Goal: Browse casually: Explore the website without a specific task or goal

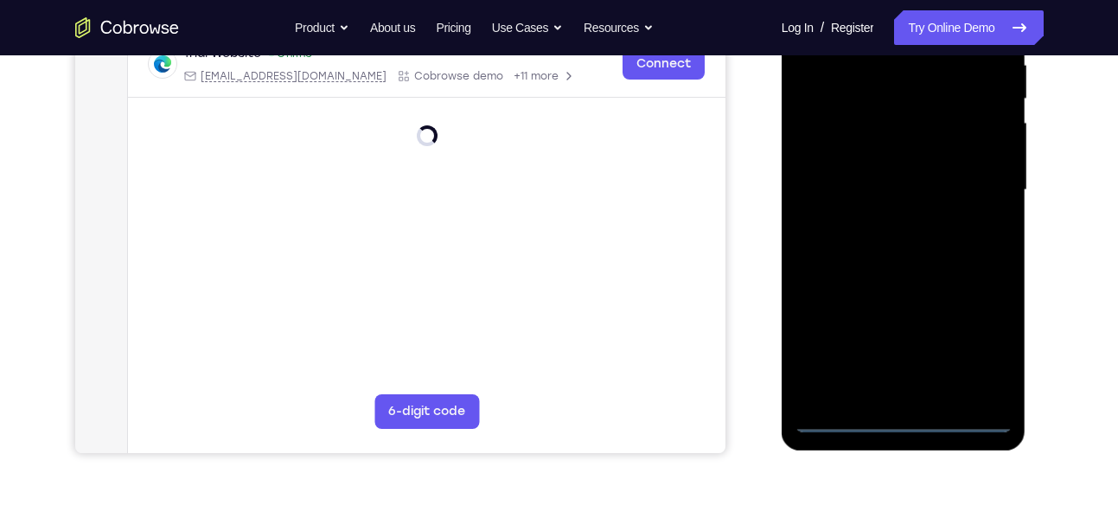
scroll to position [352, 0]
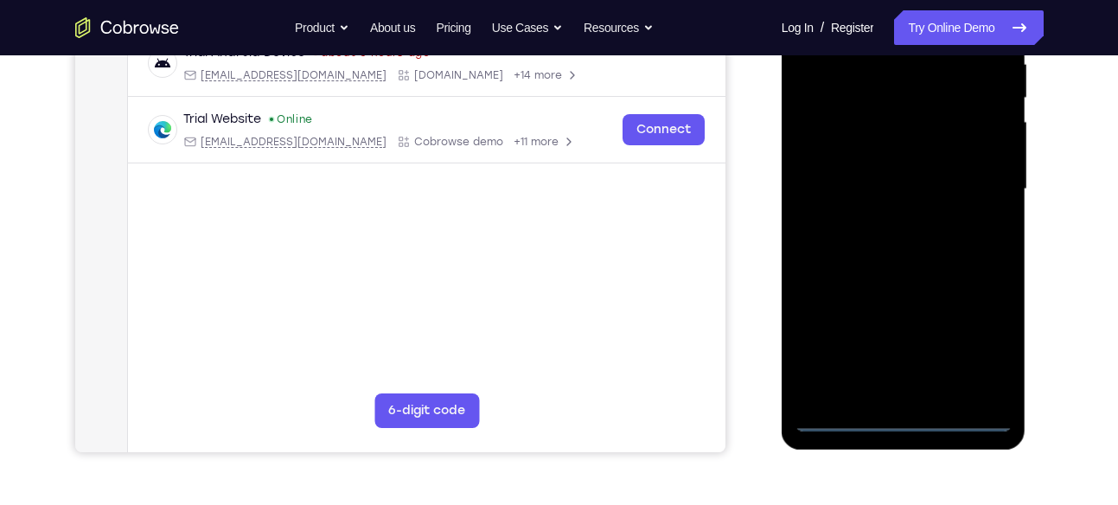
click at [910, 422] on div at bounding box center [904, 189] width 218 height 484
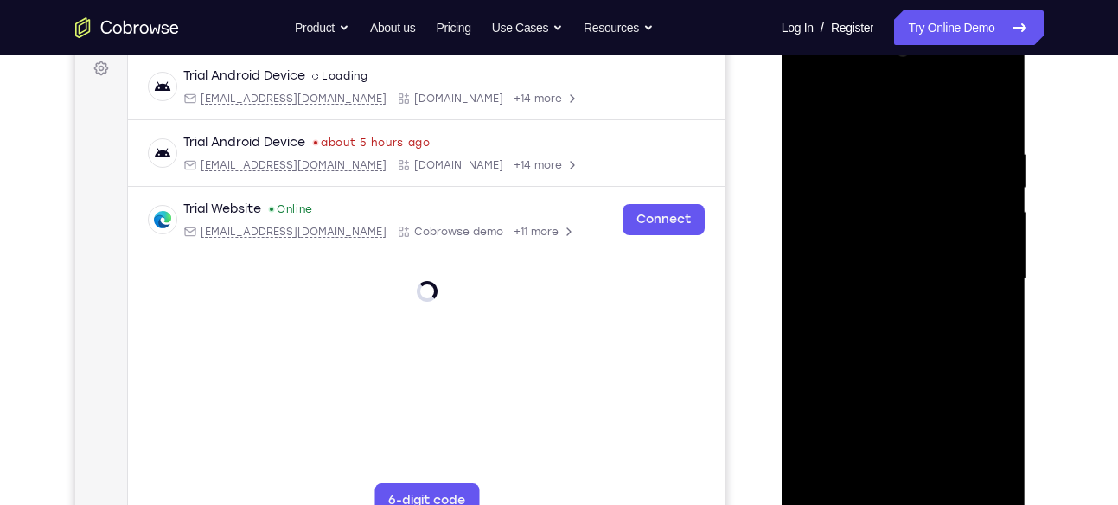
scroll to position [259, 0]
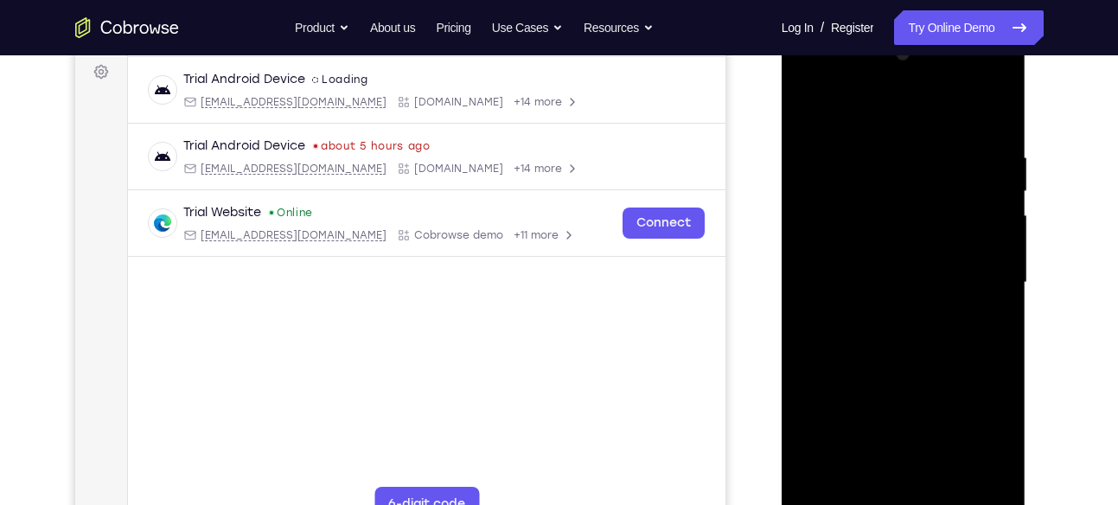
click at [985, 430] on div at bounding box center [904, 283] width 218 height 484
click at [834, 80] on div at bounding box center [904, 283] width 218 height 484
click at [979, 279] on div at bounding box center [904, 283] width 218 height 484
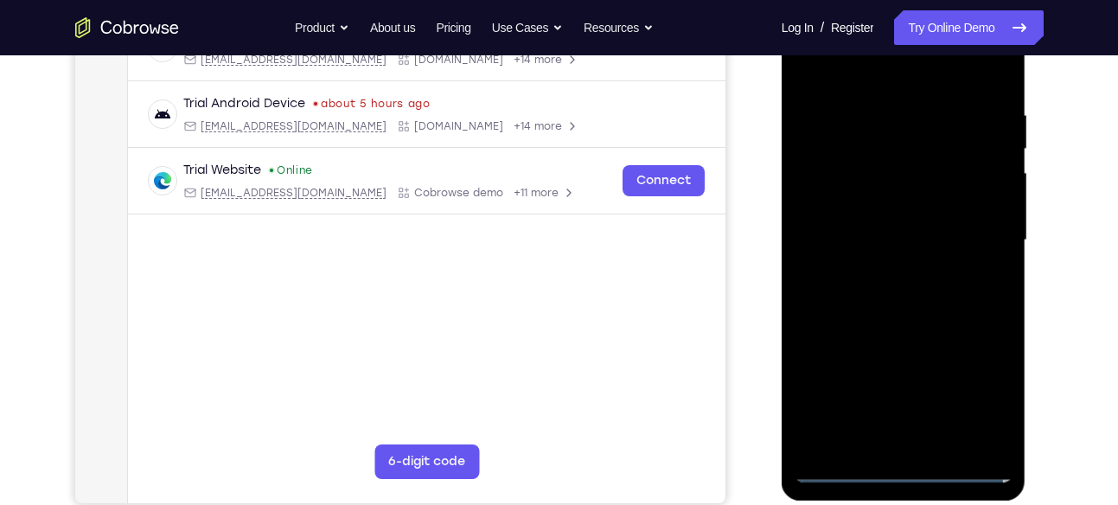
scroll to position [311, 0]
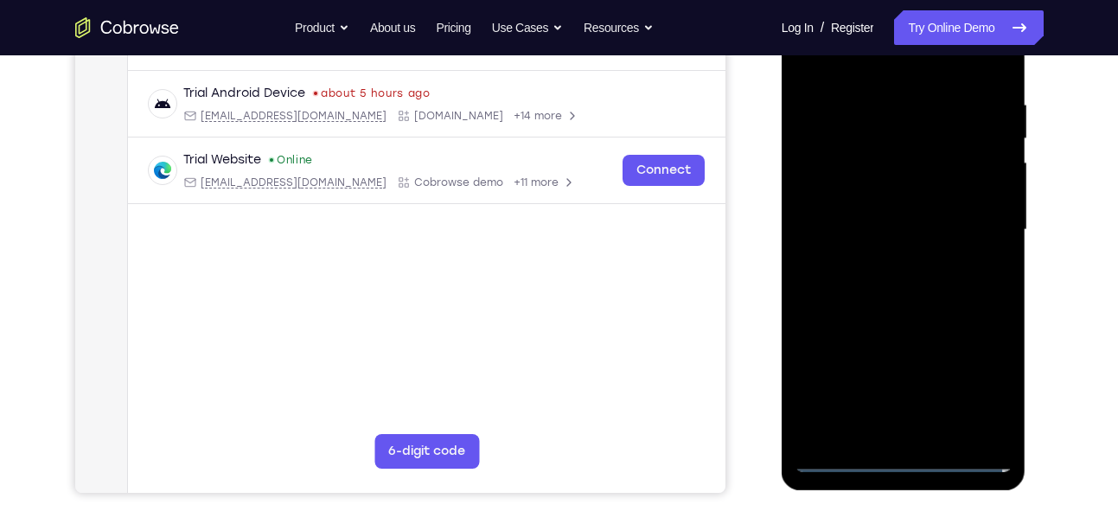
click at [887, 256] on div at bounding box center [904, 230] width 218 height 484
click at [879, 213] on div at bounding box center [904, 230] width 218 height 484
click at [875, 232] on div at bounding box center [904, 230] width 218 height 484
click at [921, 282] on div at bounding box center [904, 230] width 218 height 484
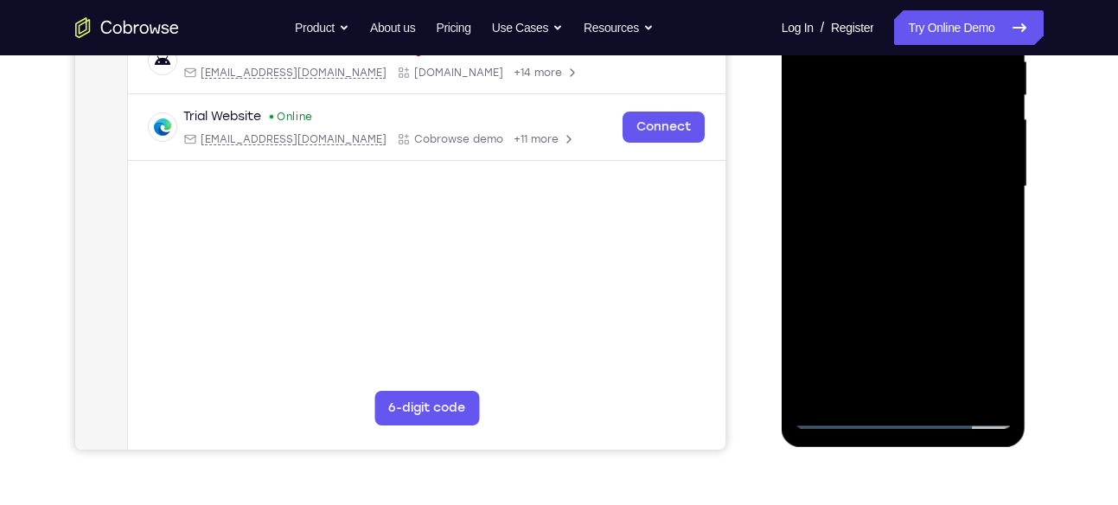
scroll to position [351, 0]
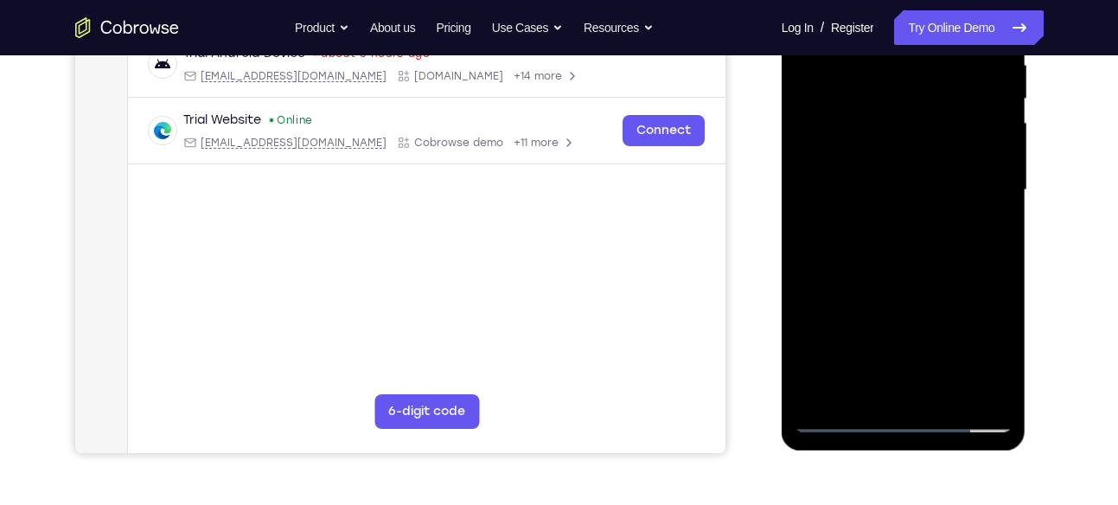
click at [919, 266] on div at bounding box center [904, 190] width 218 height 484
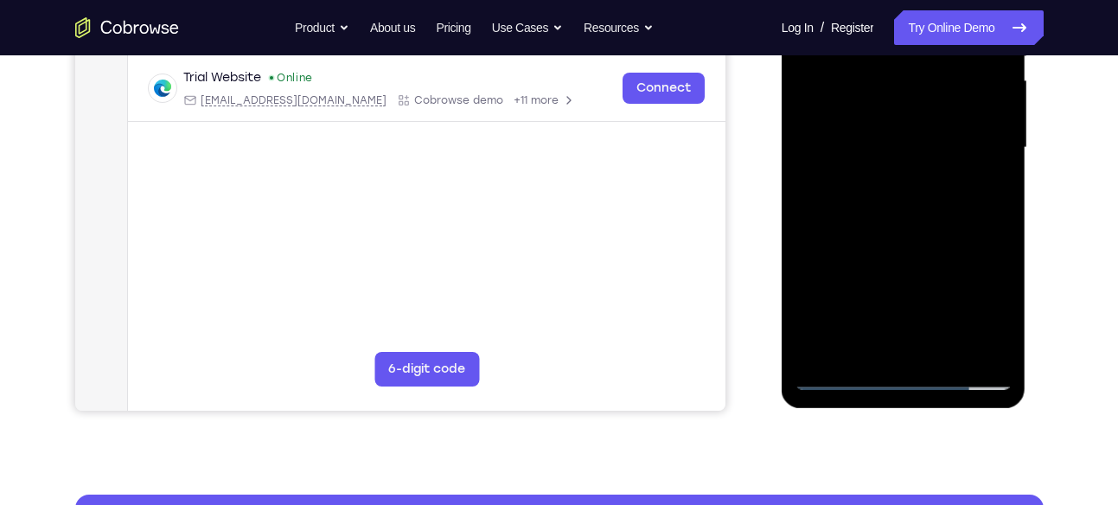
scroll to position [391, 0]
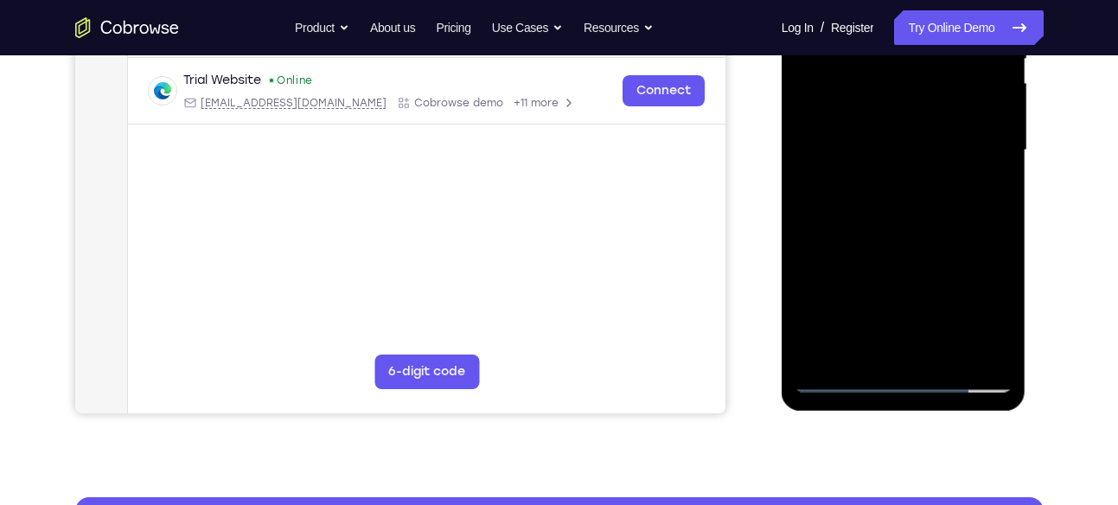
click at [993, 352] on div at bounding box center [904, 150] width 218 height 484
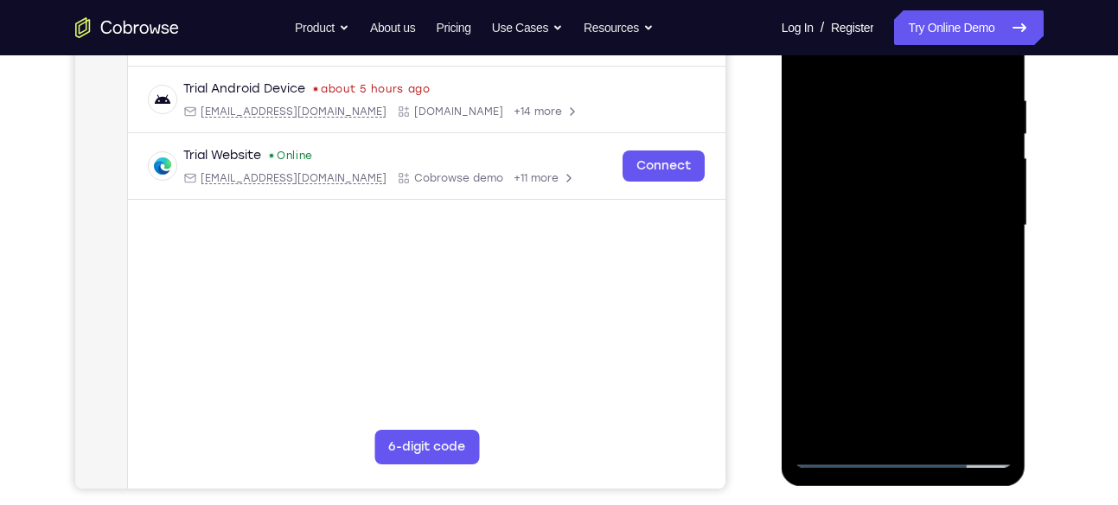
scroll to position [313, 0]
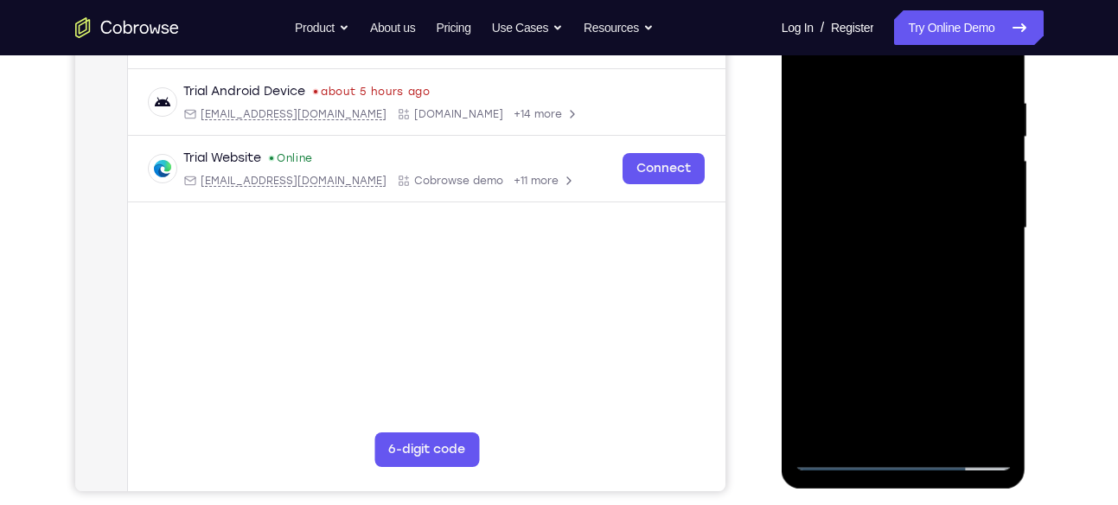
click at [987, 98] on div at bounding box center [904, 228] width 218 height 484
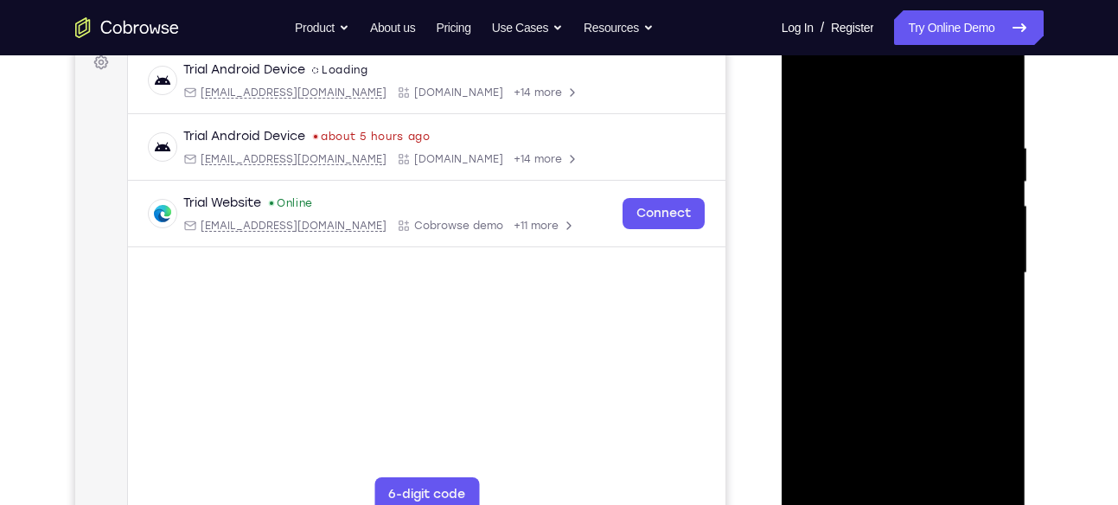
scroll to position [267, 0]
click at [987, 104] on div at bounding box center [904, 274] width 218 height 484
click at [884, 118] on div at bounding box center [904, 274] width 218 height 484
click at [995, 180] on div at bounding box center [904, 274] width 218 height 484
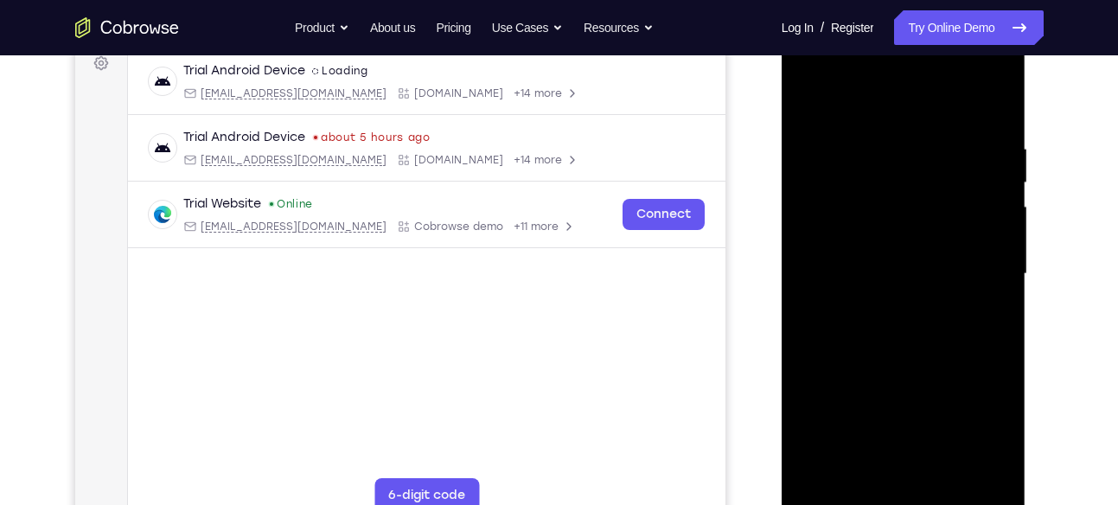
click at [995, 180] on div at bounding box center [904, 274] width 218 height 484
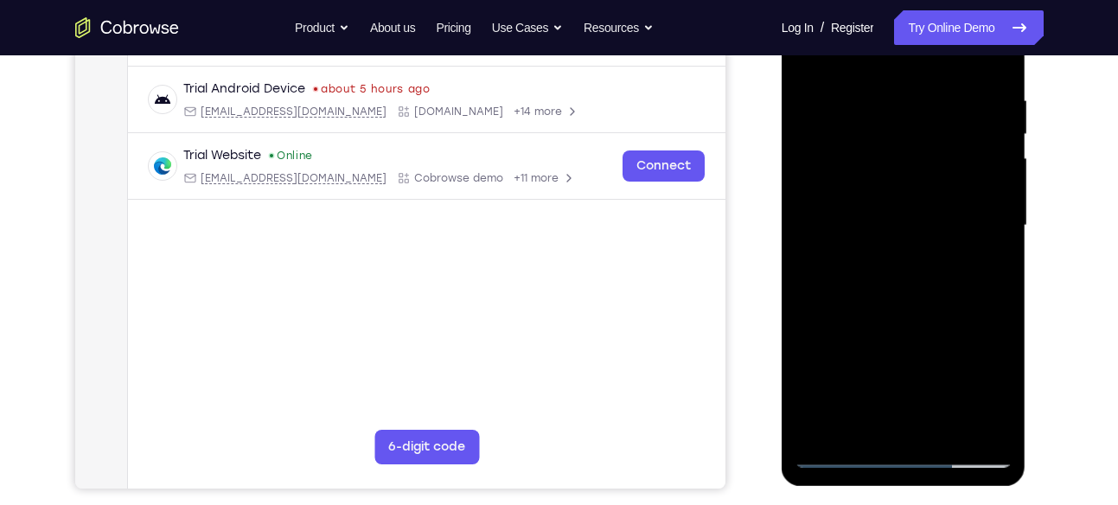
scroll to position [318, 0]
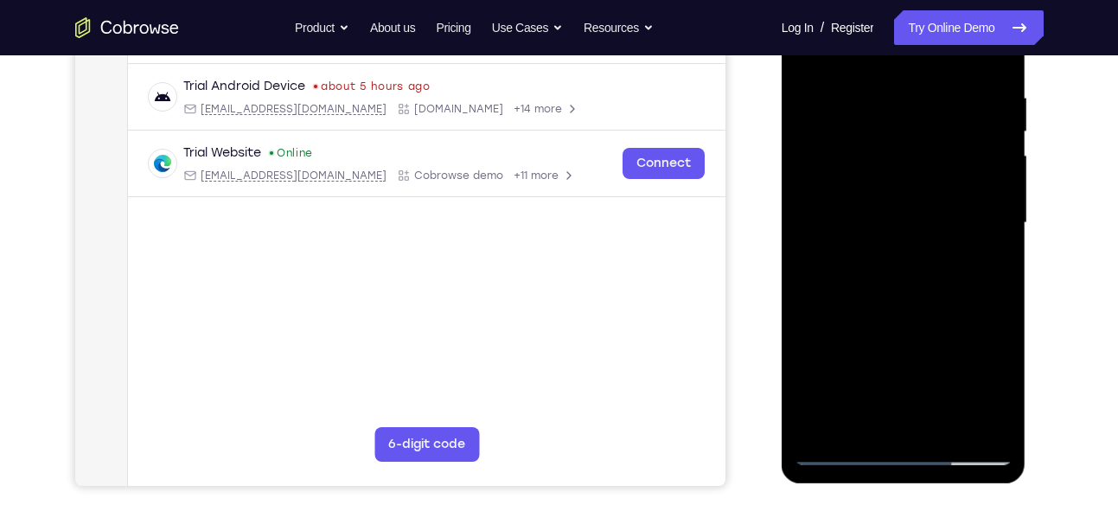
click at [995, 180] on div at bounding box center [904, 223] width 218 height 484
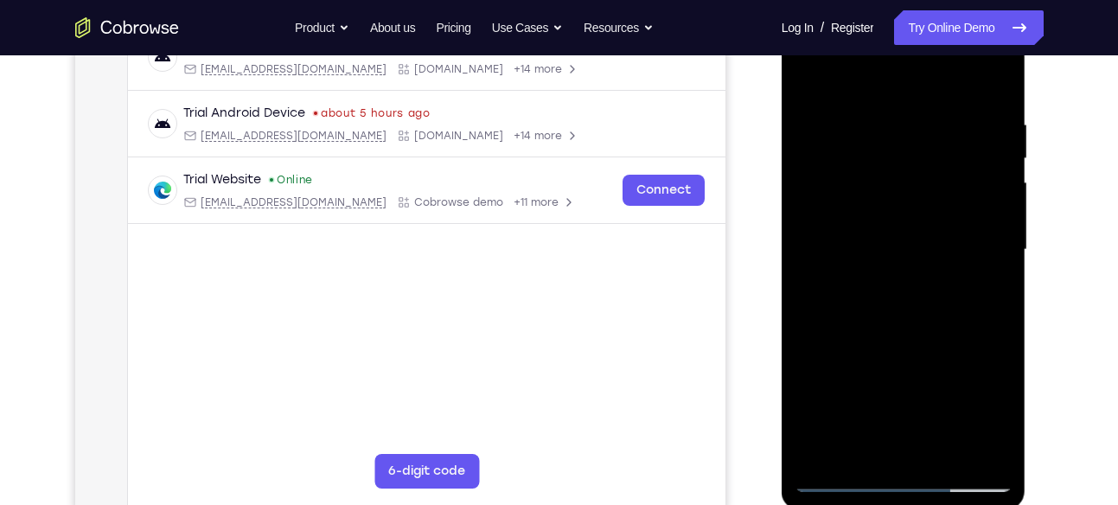
scroll to position [292, 0]
click at [995, 180] on div at bounding box center [904, 249] width 218 height 484
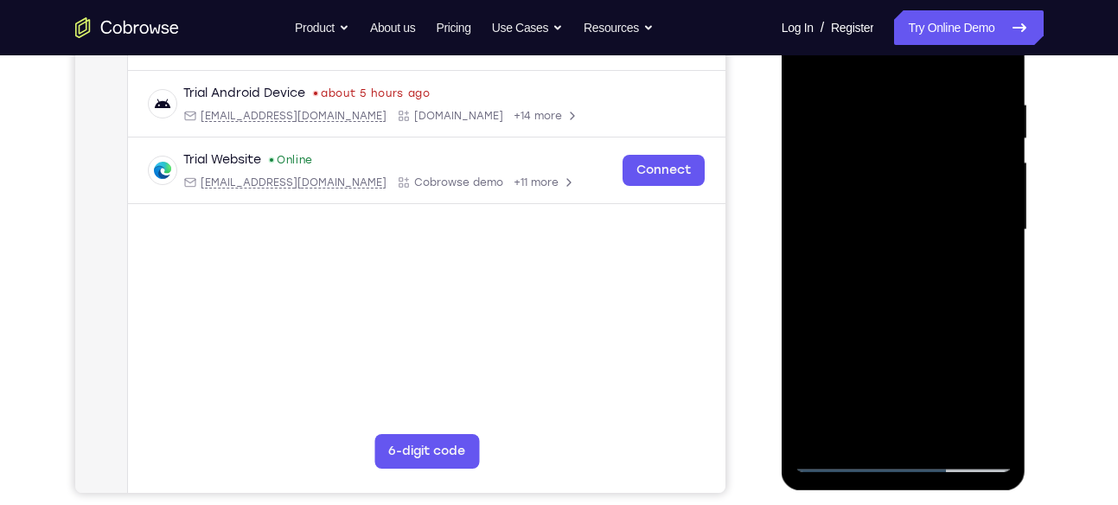
scroll to position [311, 0]
click at [995, 180] on div at bounding box center [904, 231] width 218 height 484
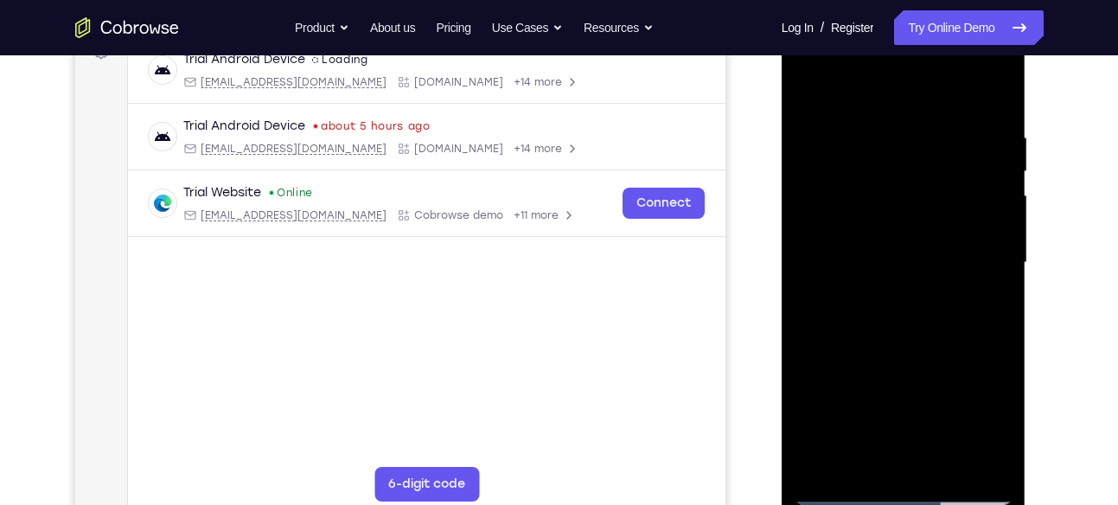
click at [995, 180] on div at bounding box center [904, 263] width 218 height 484
click at [993, 180] on div at bounding box center [904, 263] width 218 height 484
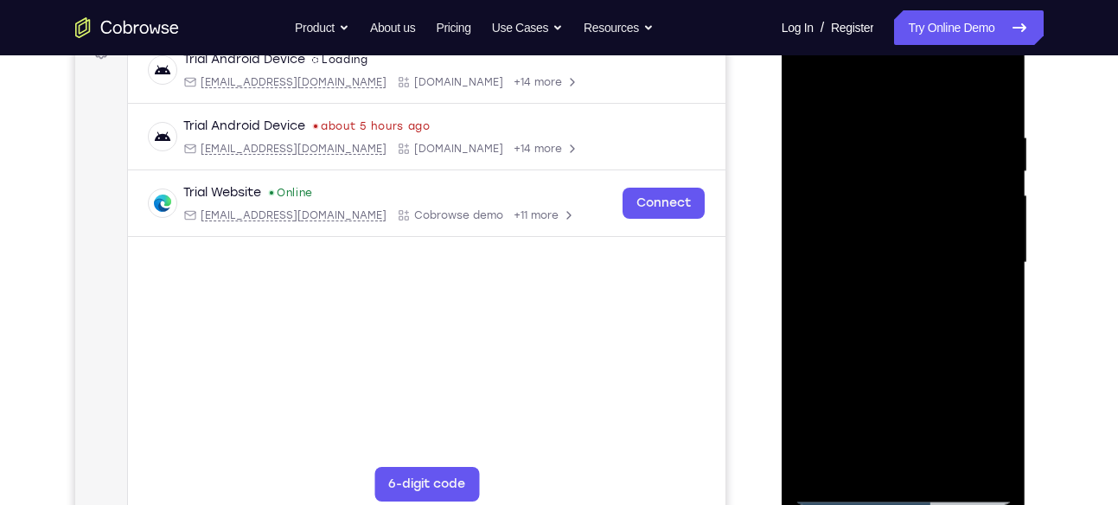
click at [996, 98] on div at bounding box center [904, 263] width 218 height 484
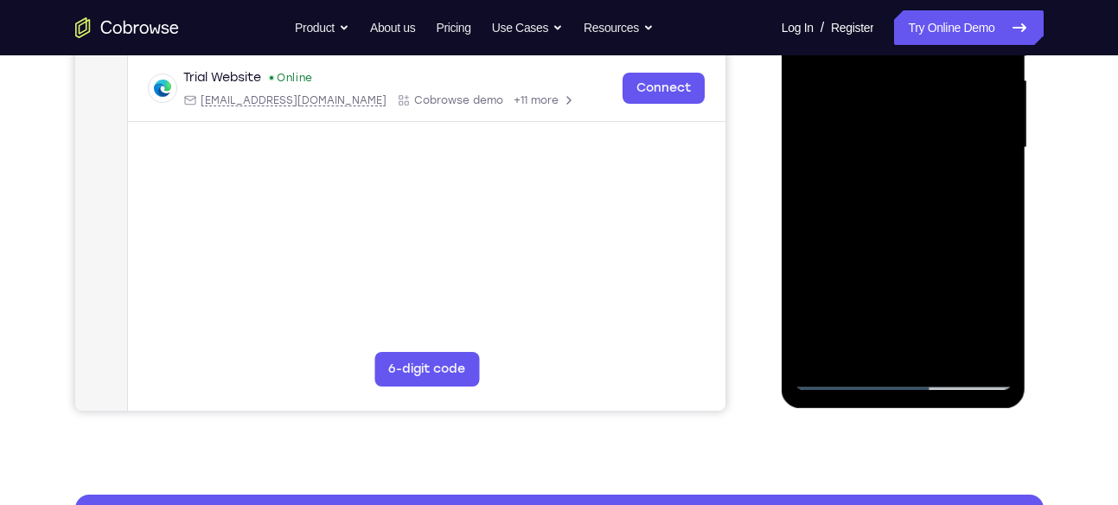
scroll to position [432, 0]
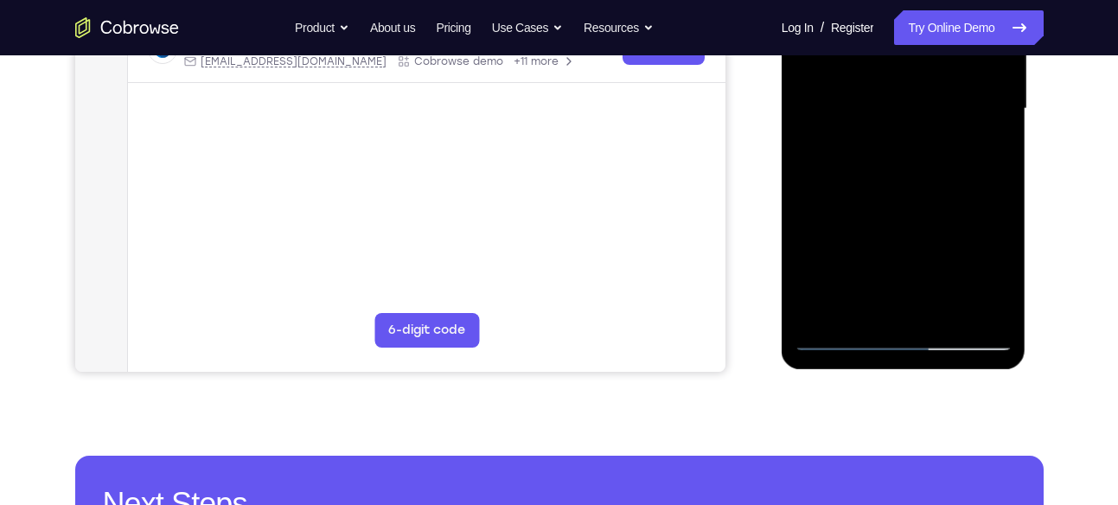
drag, startPoint x: 930, startPoint y: 238, endPoint x: 923, endPoint y: 151, distance: 87.6
click at [923, 151] on div at bounding box center [904, 109] width 218 height 484
drag, startPoint x: 905, startPoint y: 223, endPoint x: 900, endPoint y: 154, distance: 69.3
click at [900, 154] on div at bounding box center [904, 109] width 218 height 484
click at [1002, 173] on div at bounding box center [904, 109] width 218 height 484
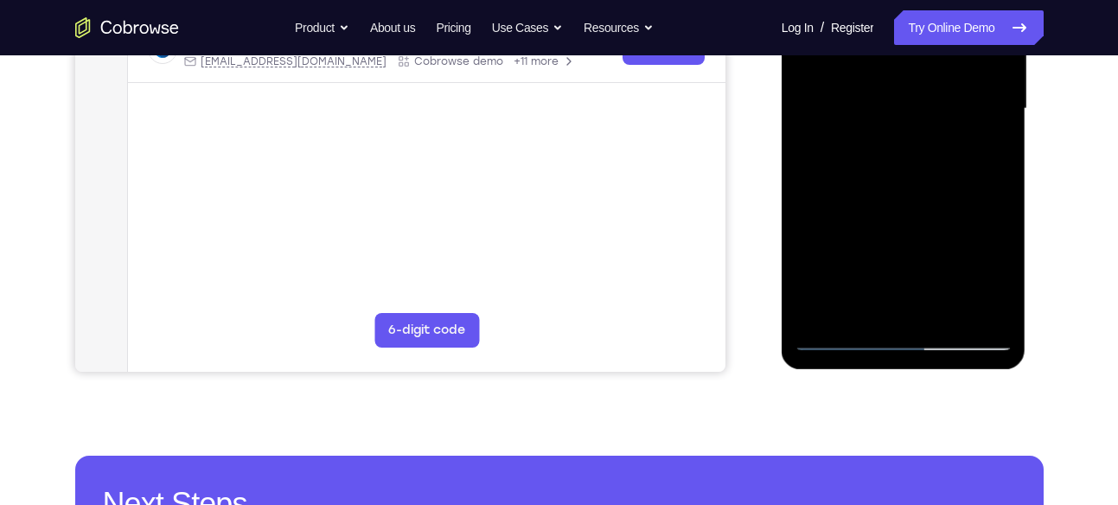
click at [1002, 173] on div at bounding box center [904, 109] width 218 height 484
click at [821, 308] on div at bounding box center [904, 109] width 218 height 484
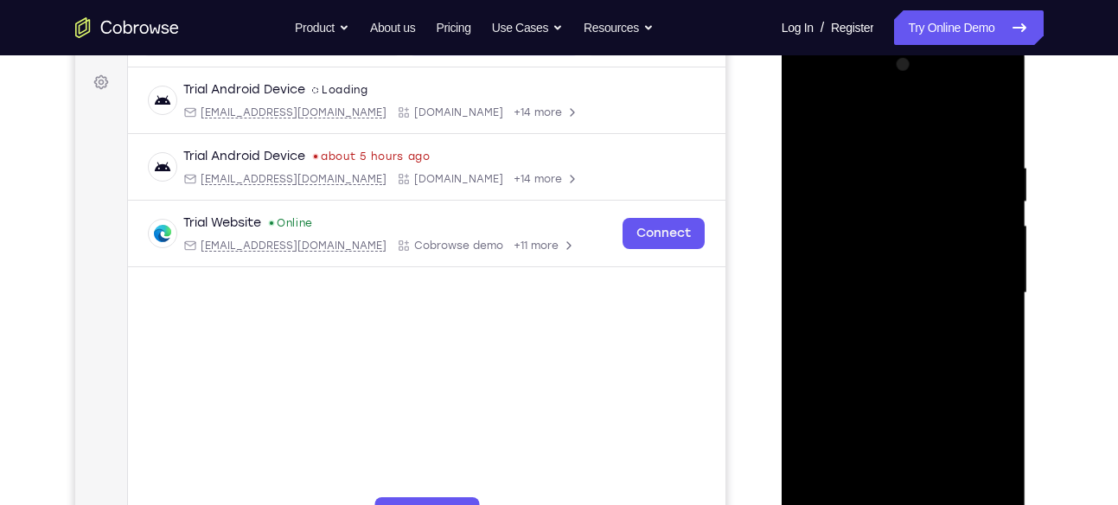
scroll to position [233, 0]
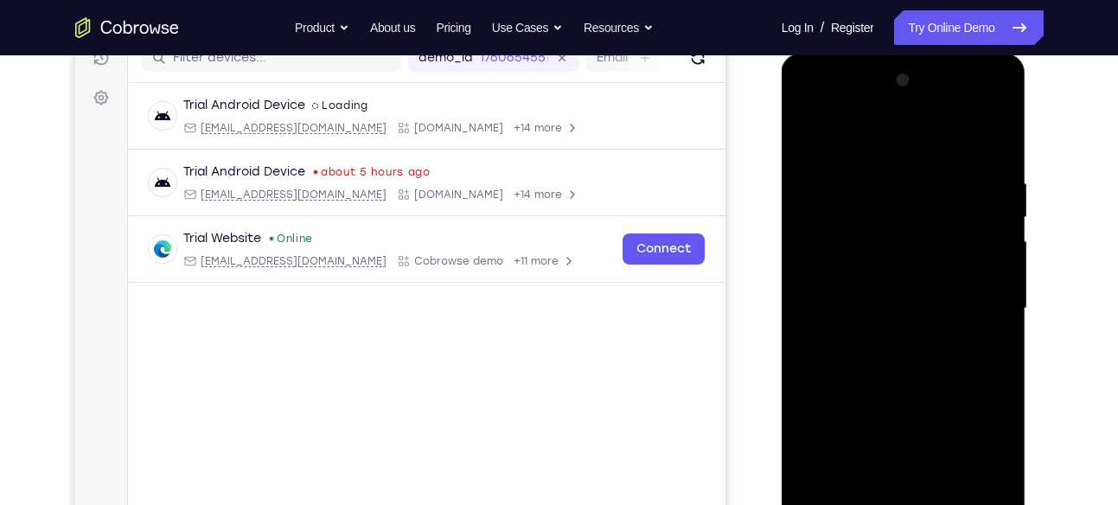
click at [889, 179] on div at bounding box center [904, 309] width 218 height 484
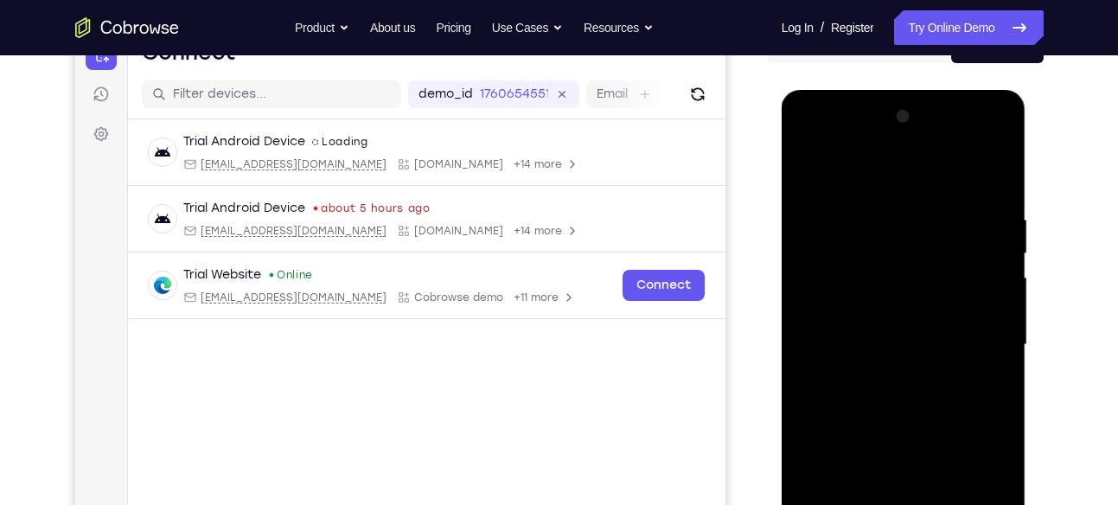
scroll to position [195, 0]
click at [1006, 297] on div at bounding box center [904, 346] width 218 height 484
click at [988, 176] on div at bounding box center [904, 346] width 218 height 484
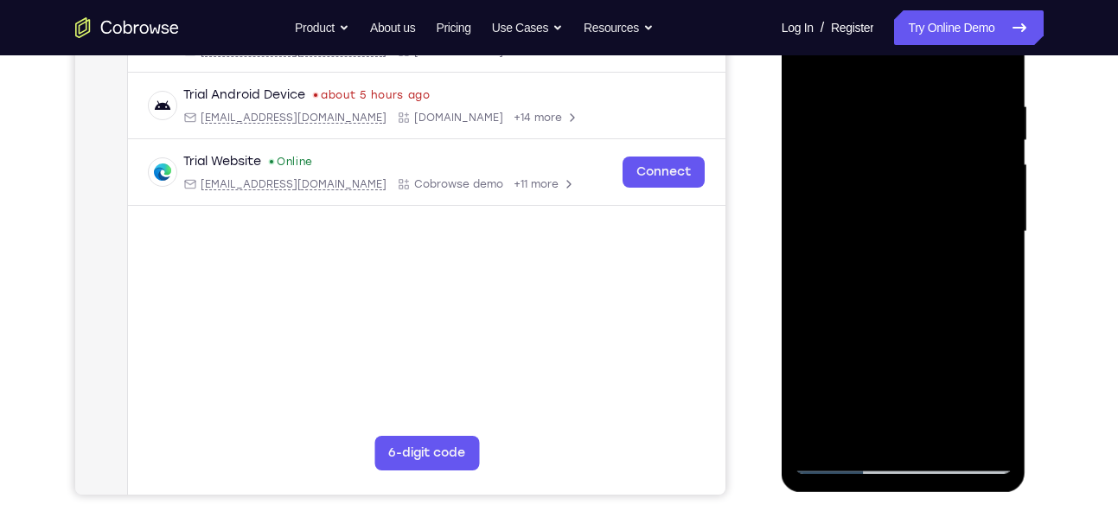
scroll to position [316, 0]
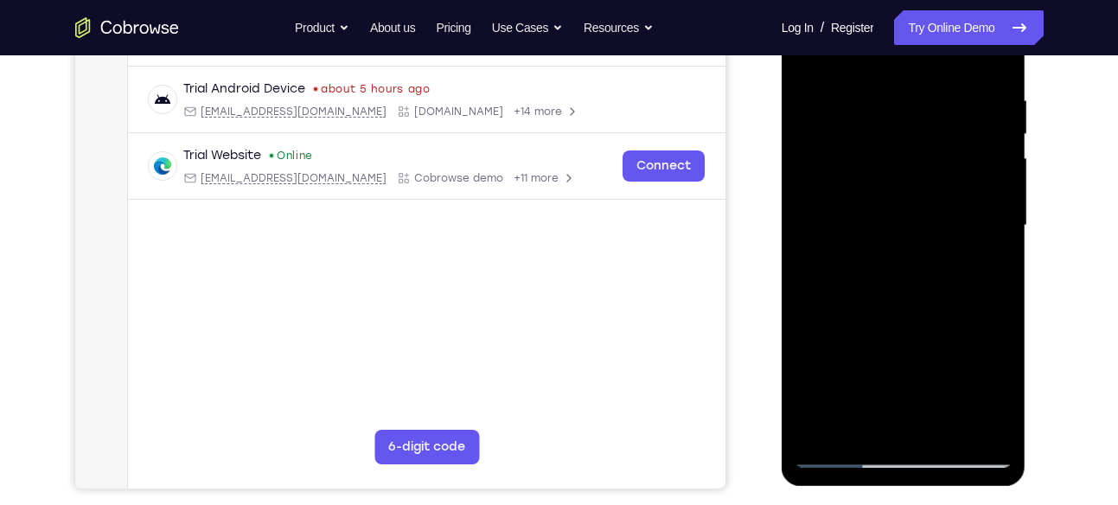
click at [828, 438] on div at bounding box center [904, 226] width 218 height 484
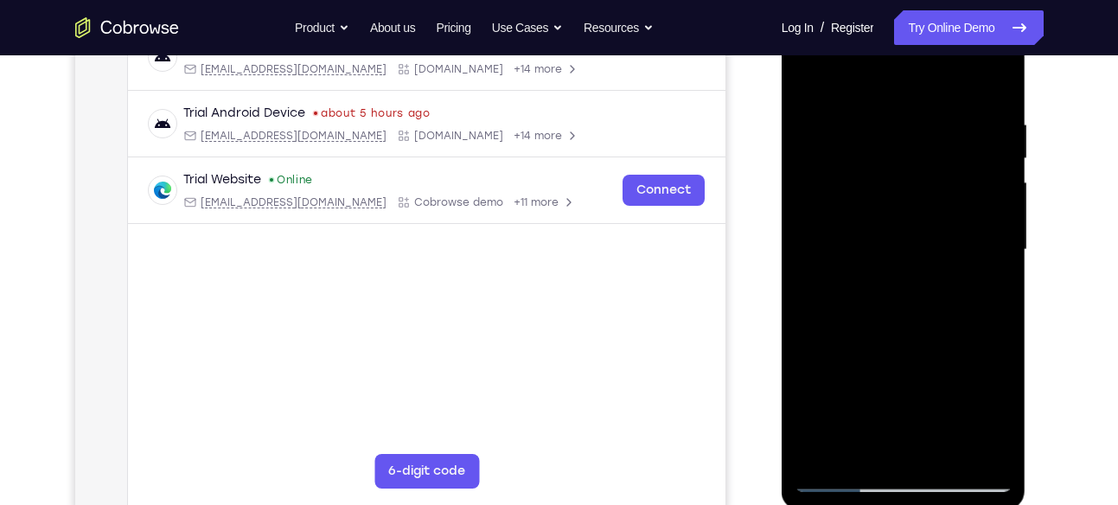
scroll to position [292, 0]
click at [823, 449] on div at bounding box center [904, 249] width 218 height 484
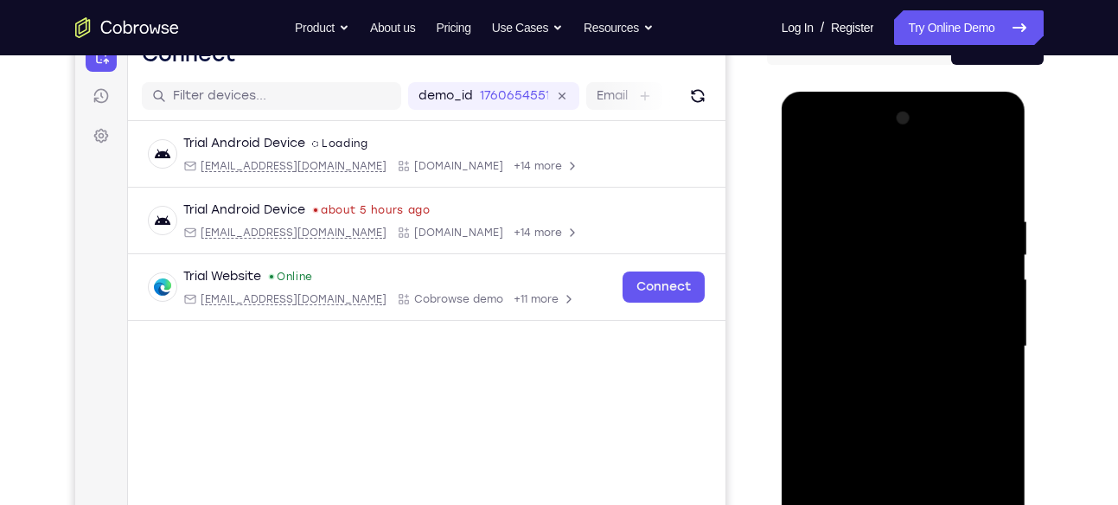
scroll to position [192, 0]
